Goal: Task Accomplishment & Management: Use online tool/utility

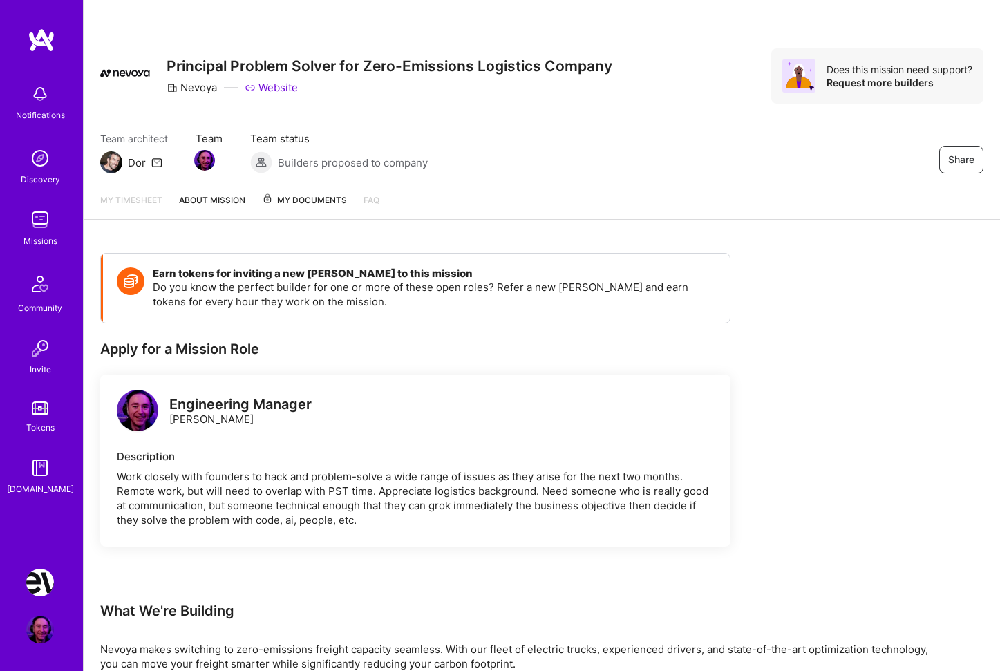
click at [46, 585] on img at bounding box center [40, 583] width 28 height 28
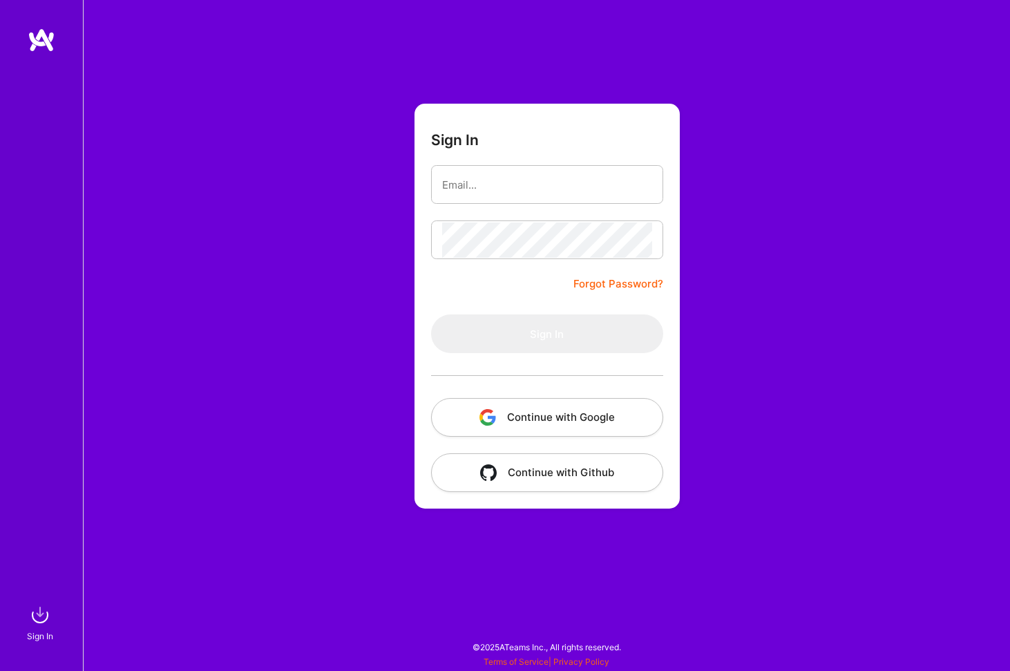
click at [339, 359] on div "Sign In Forgot Password? Sign In Continue with Google Continue with Github" at bounding box center [546, 335] width 927 height 671
click at [471, 182] on input "email" at bounding box center [547, 184] width 210 height 35
type input "[EMAIL_ADDRESS][DOMAIN_NAME]"
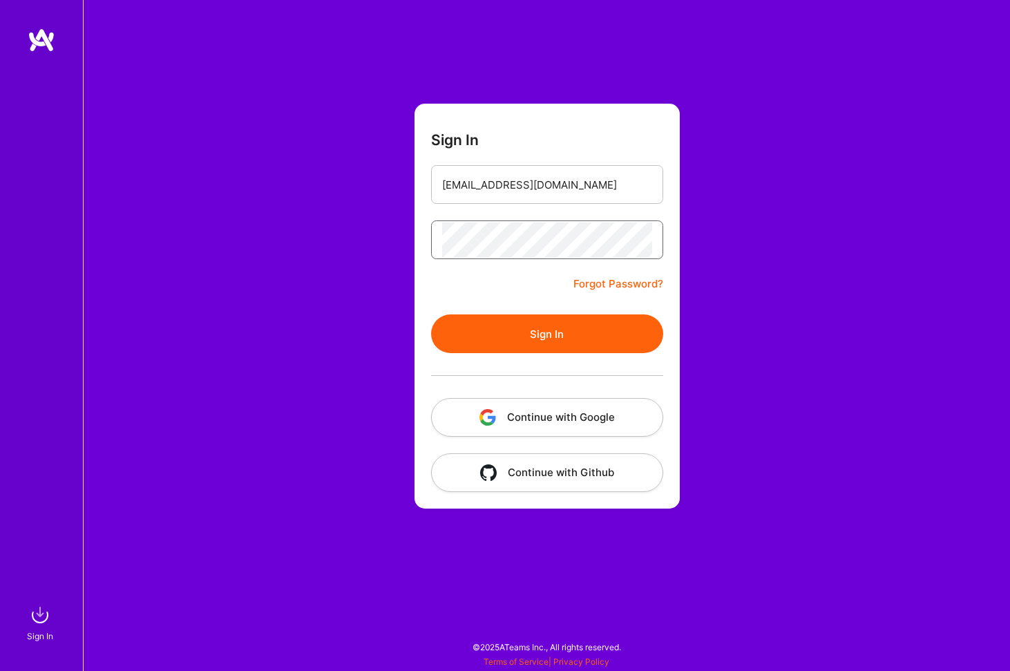
click at [431, 314] on button "Sign In" at bounding box center [547, 333] width 232 height 39
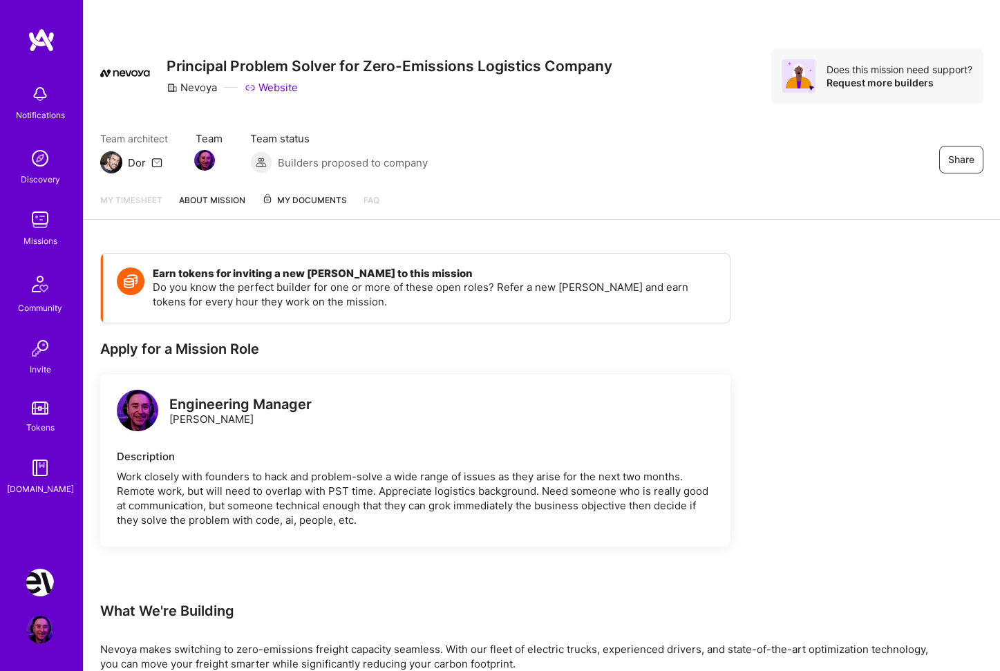
click at [54, 476] on img at bounding box center [40, 468] width 28 height 28
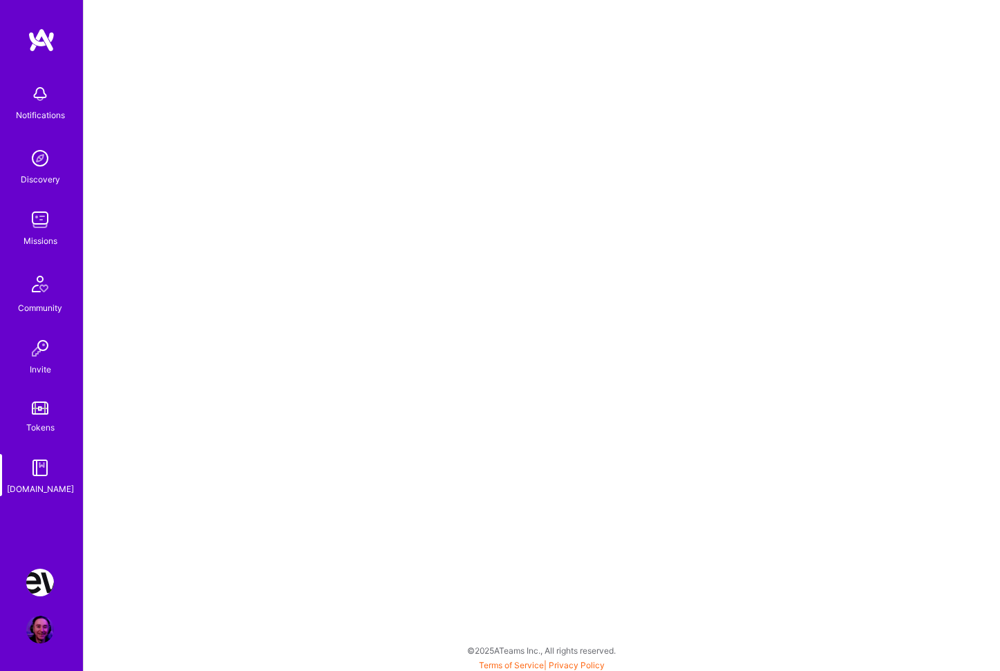
click at [32, 578] on img at bounding box center [40, 583] width 28 height 28
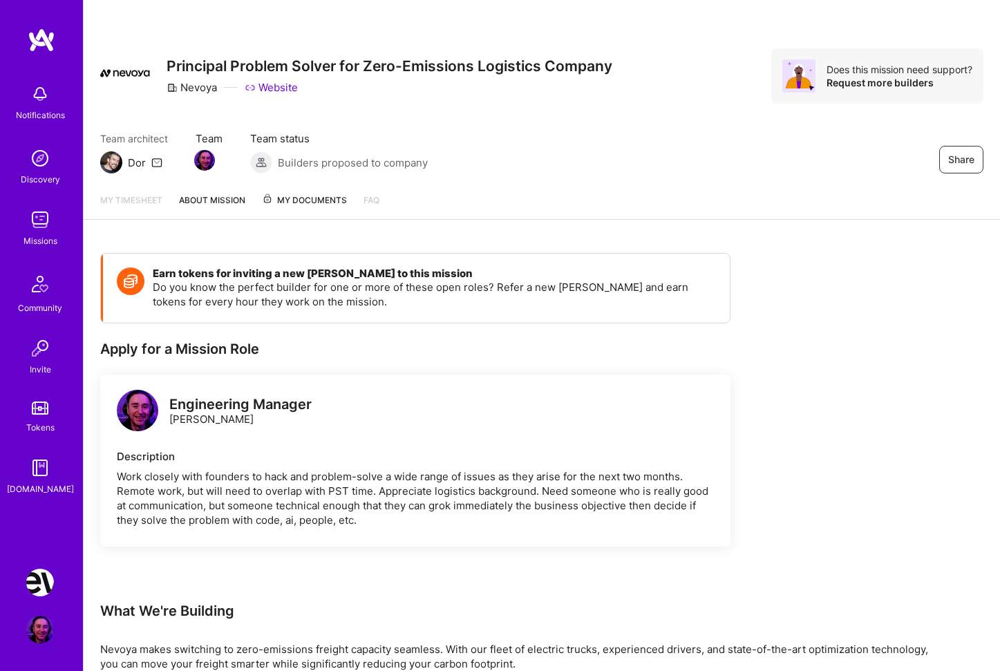
click at [129, 202] on link "My timesheet" at bounding box center [131, 206] width 62 height 26
